Goal: Task Accomplishment & Management: Manage account settings

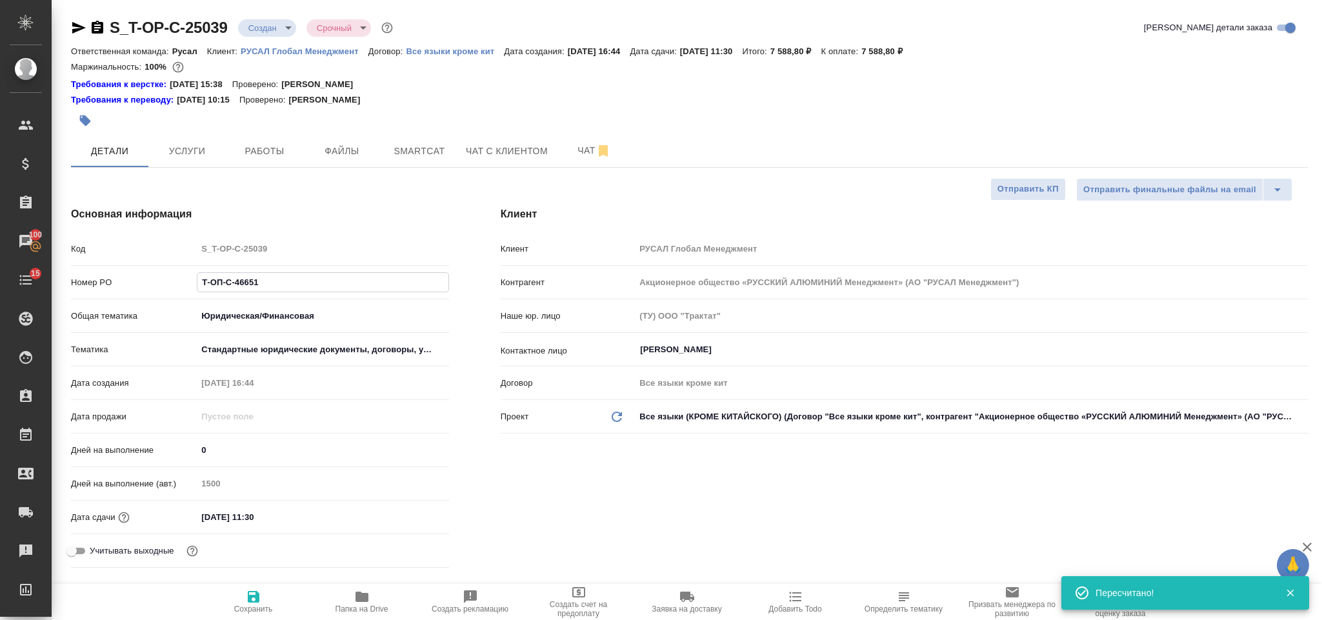
select select "RU"
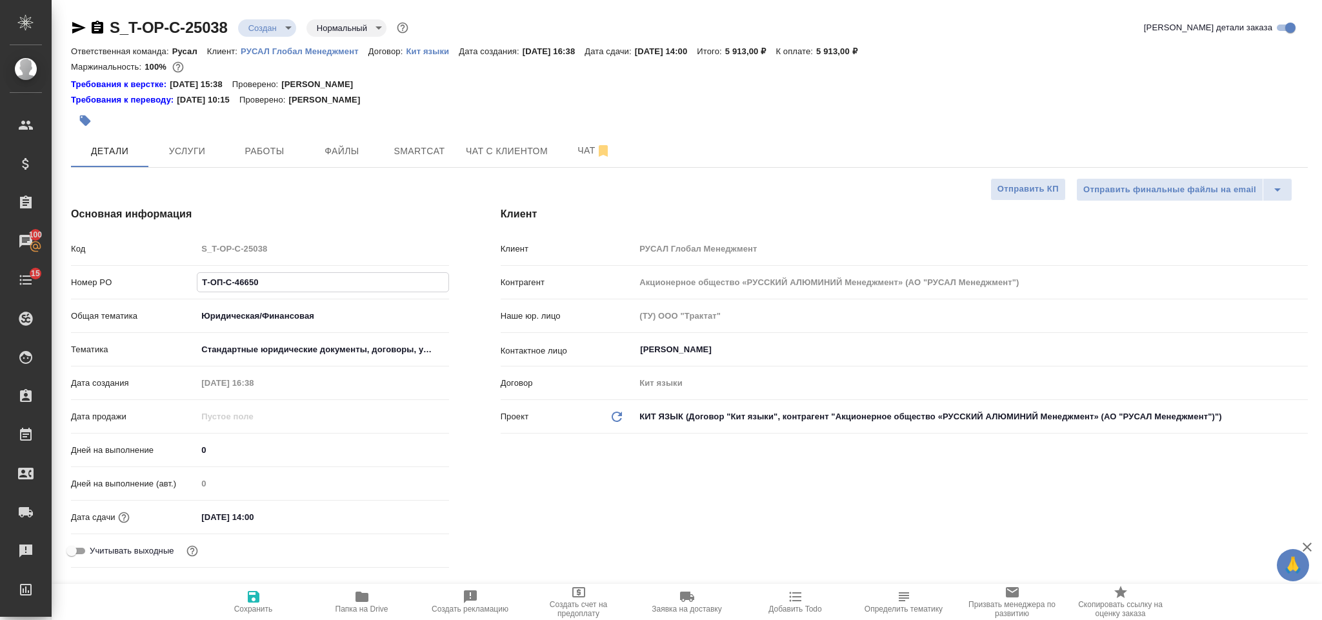
select select "RU"
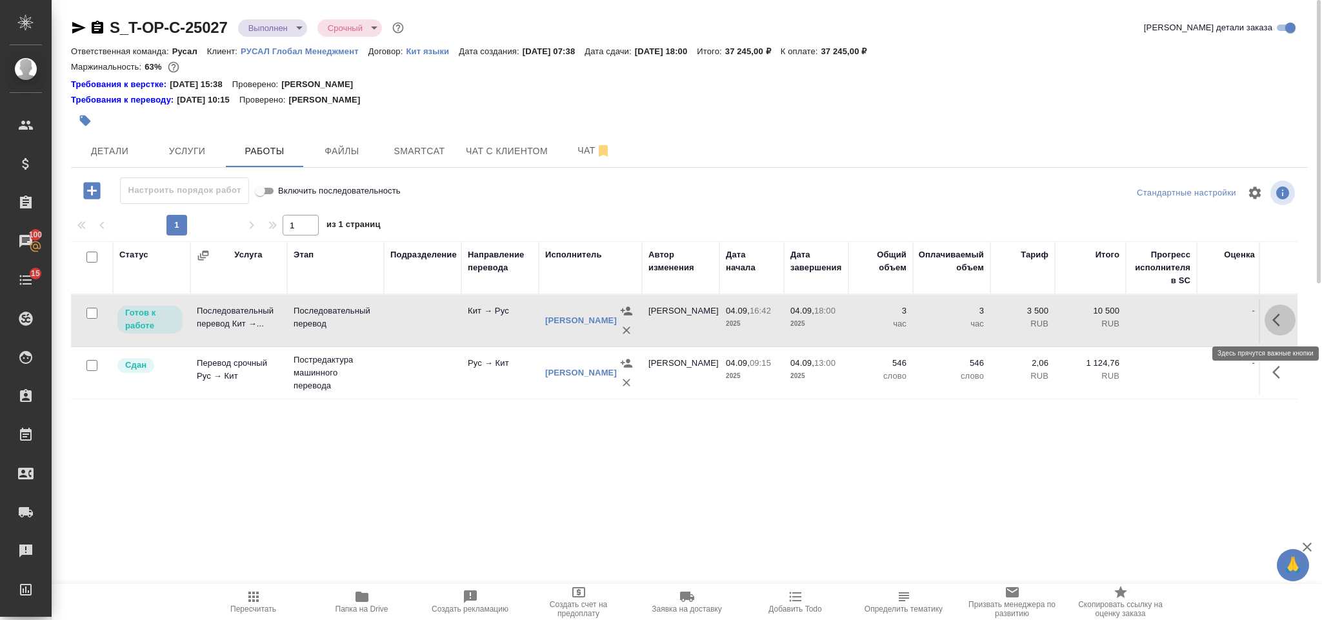
click at [1291, 330] on button "button" at bounding box center [1280, 320] width 31 height 31
click at [1186, 316] on icon "button" at bounding box center [1185, 319] width 15 height 15
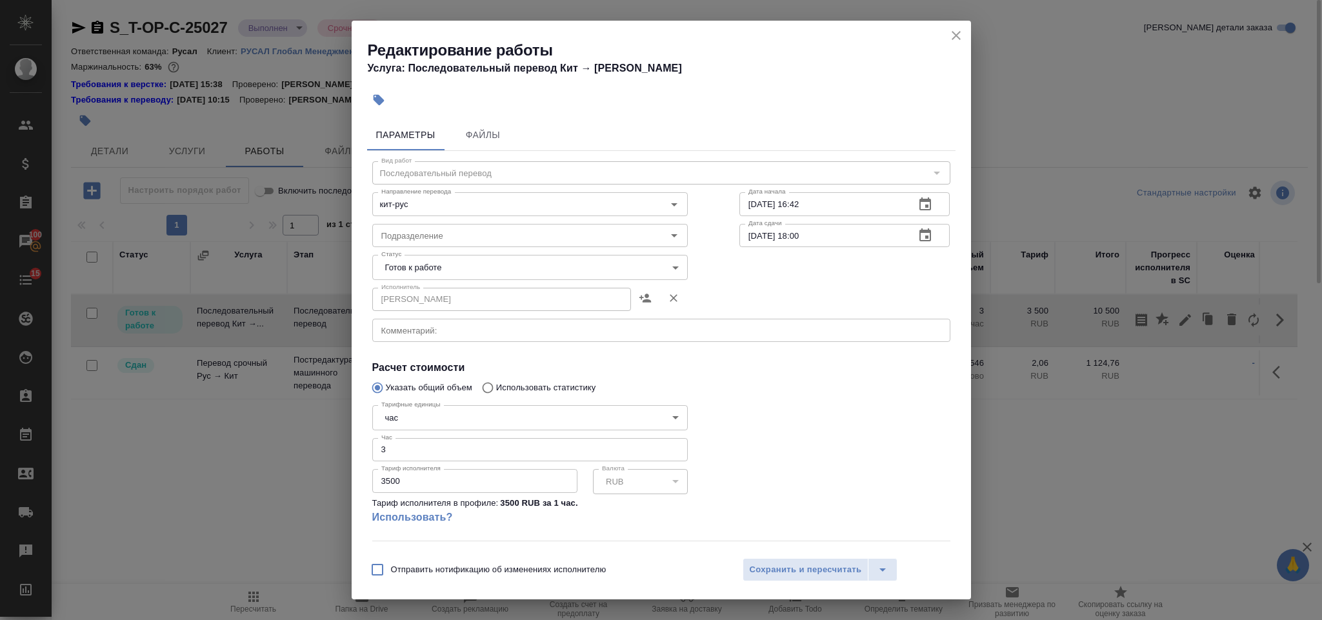
click at [589, 265] on body "🙏 .cls-1 fill:#fff; AWATERA Gorlenko Yuliua Клиенты Спецификации Заказы 100 Чат…" at bounding box center [661, 310] width 1322 height 620
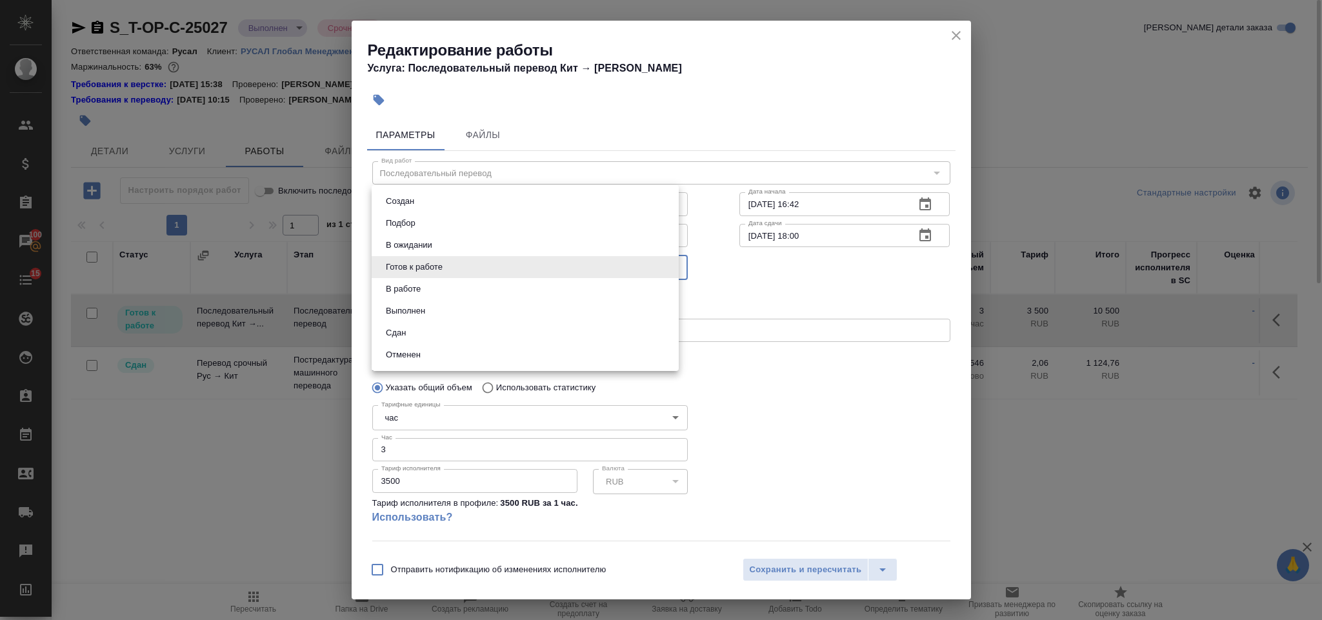
click at [450, 331] on li "Сдан" at bounding box center [525, 333] width 307 height 22
type input "closed"
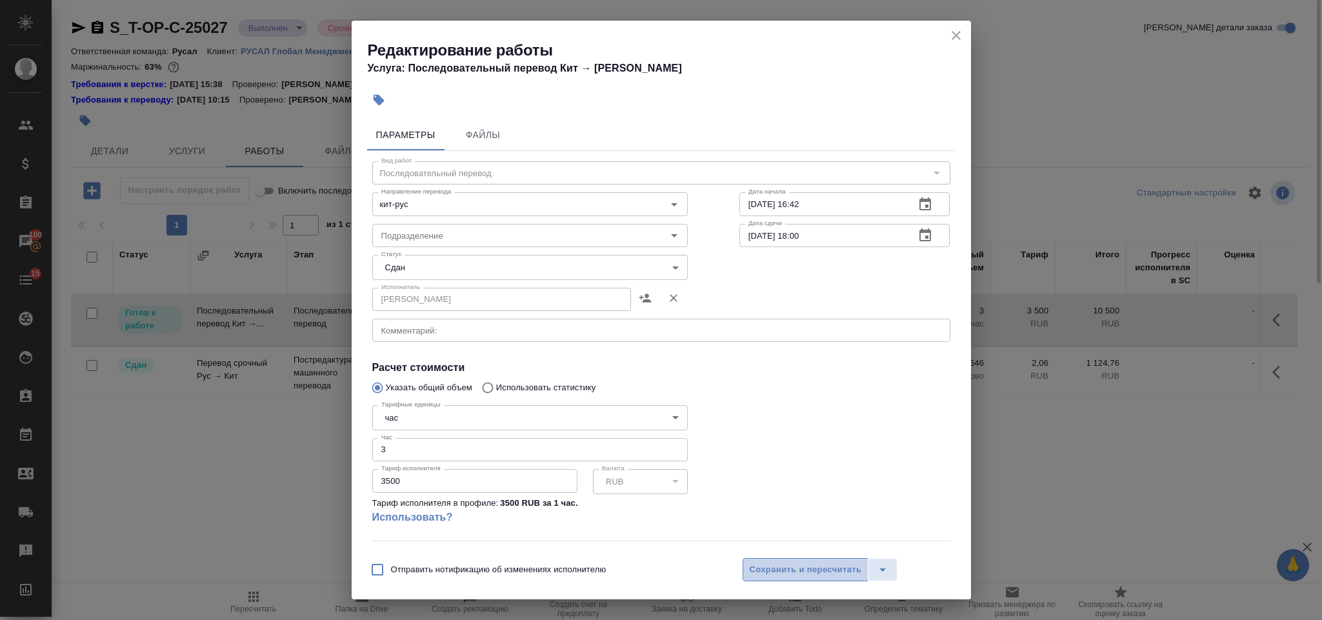
click at [829, 562] on button "Сохранить и пересчитать" at bounding box center [806, 569] width 127 height 23
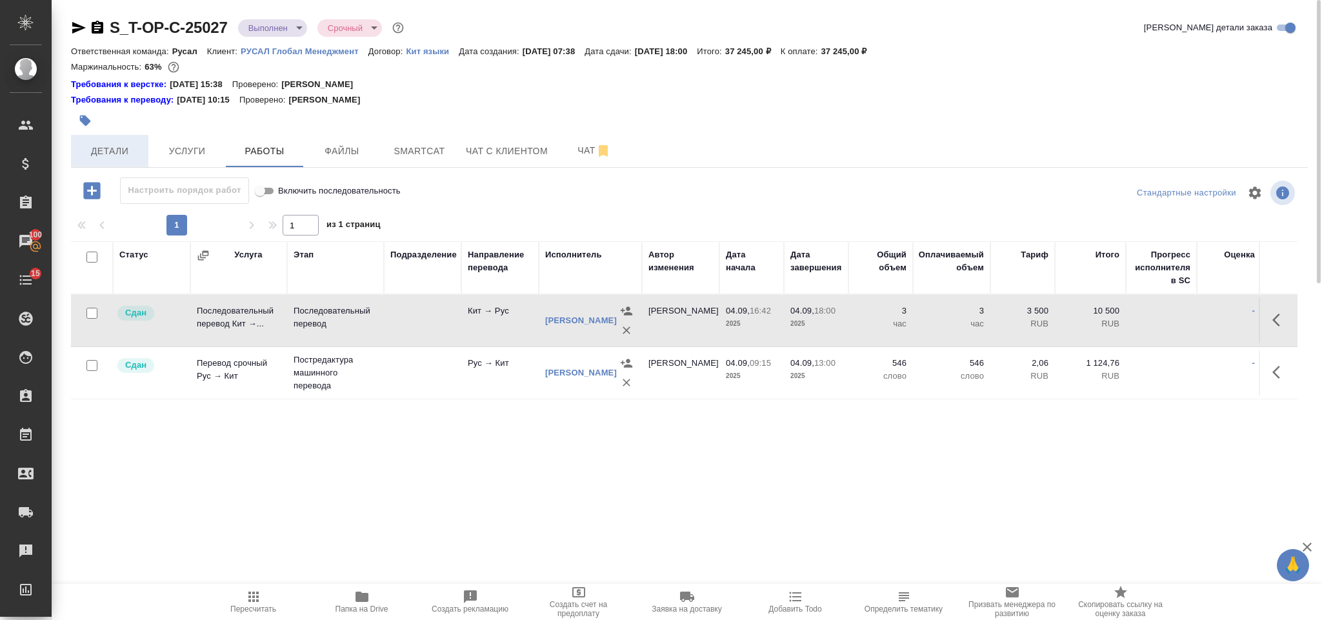
click at [132, 154] on span "Детали" at bounding box center [110, 151] width 62 height 16
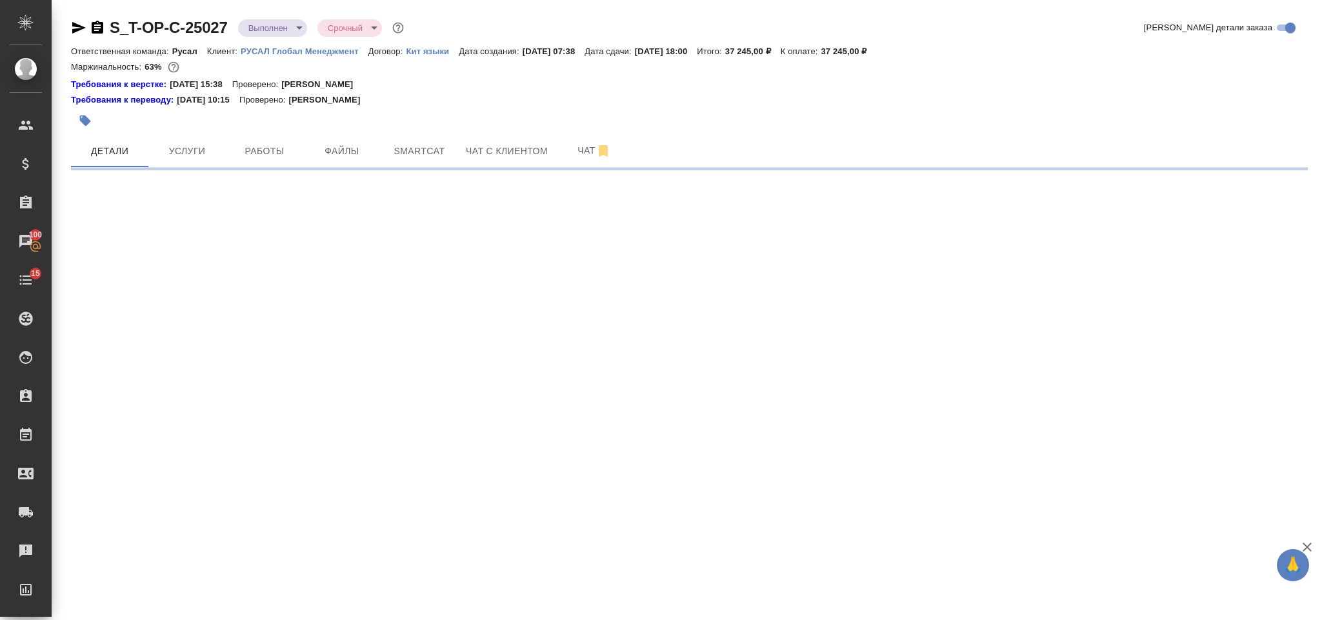
select select "RU"
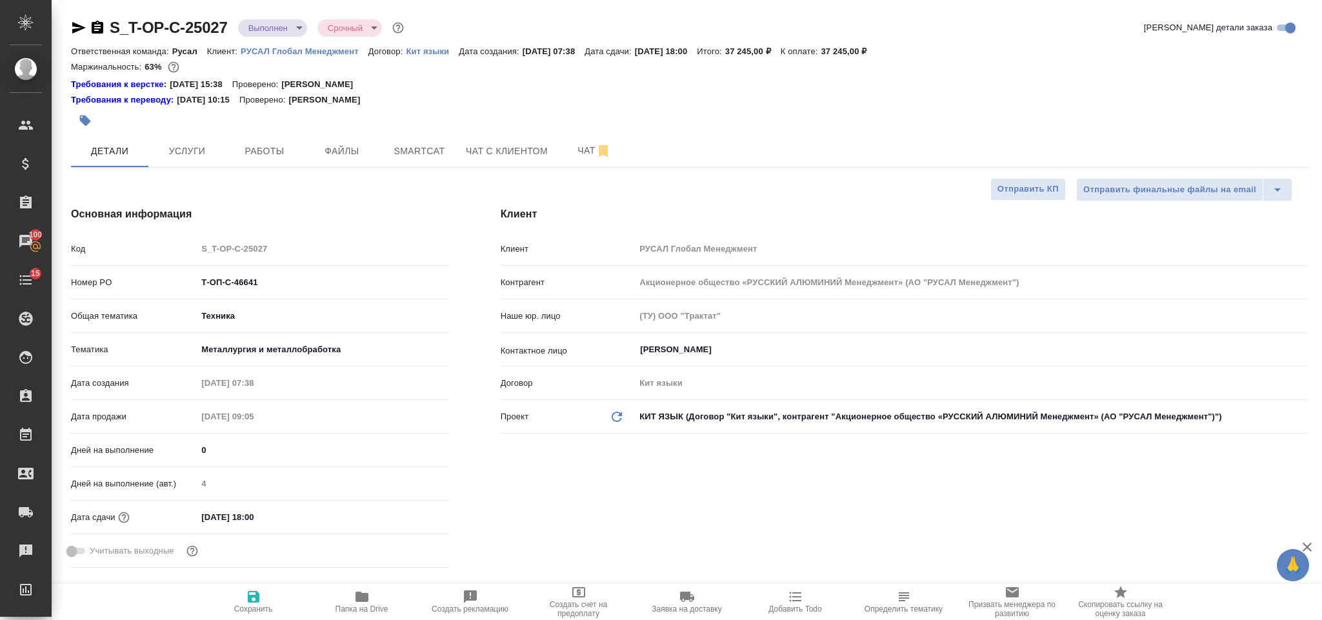
type textarea "x"
type input "[PERSON_NAME]"
